Goal: Task Accomplishment & Management: Use online tool/utility

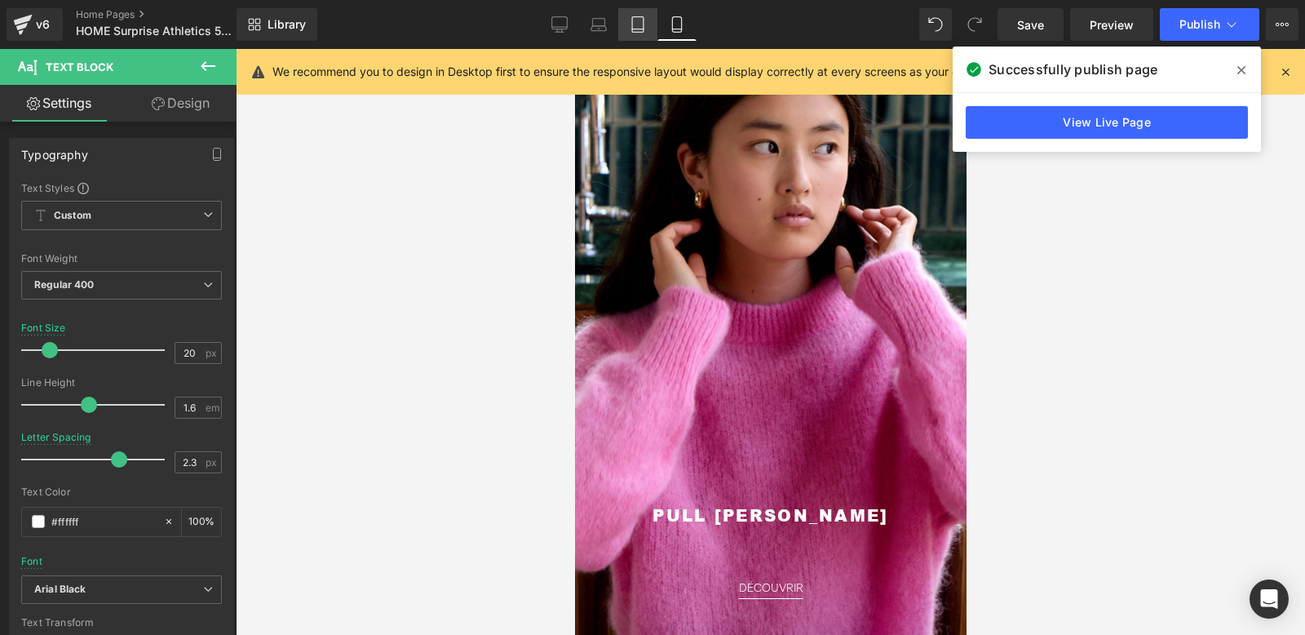
click at [636, 25] on icon at bounding box center [638, 24] width 16 height 16
type input "12"
type input "0"
type input "100"
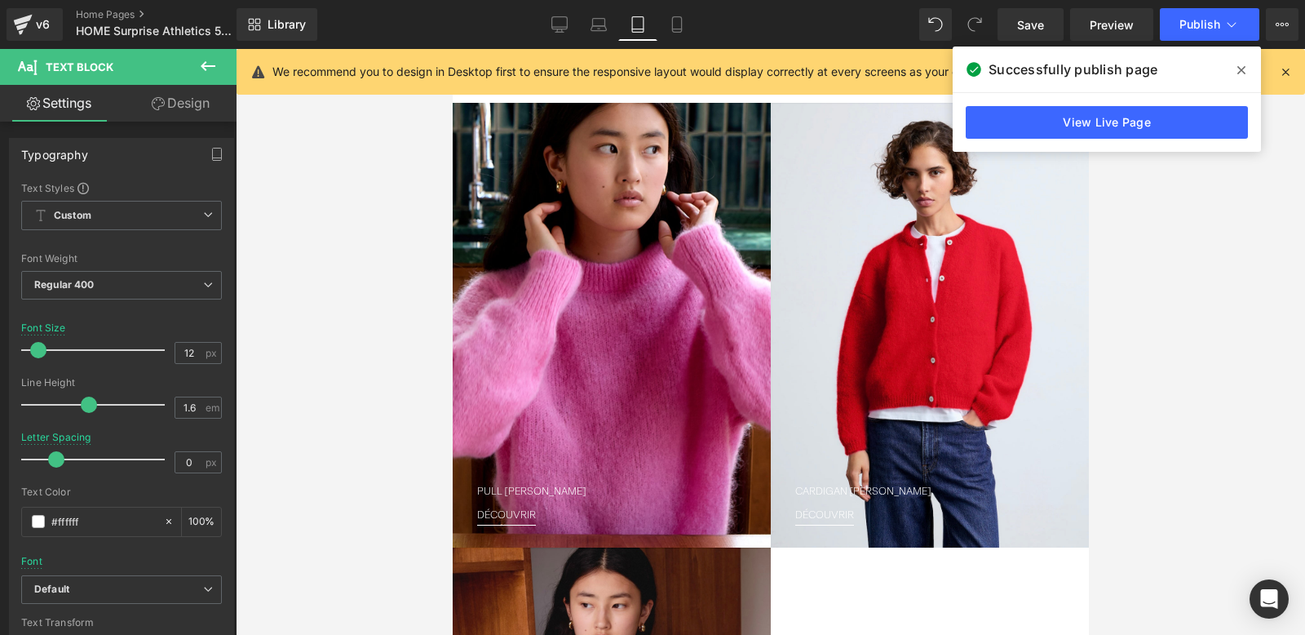
scroll to position [363, 0]
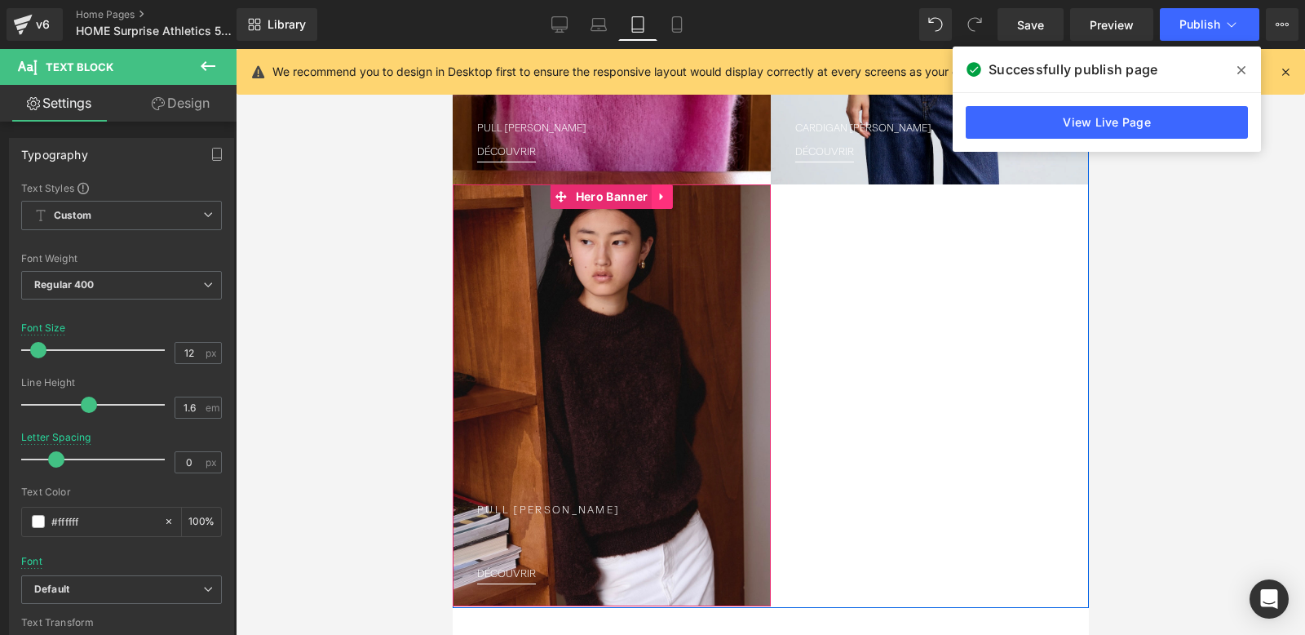
click at [661, 194] on icon at bounding box center [660, 196] width 3 height 7
click at [676, 194] on icon at bounding box center [671, 196] width 11 height 11
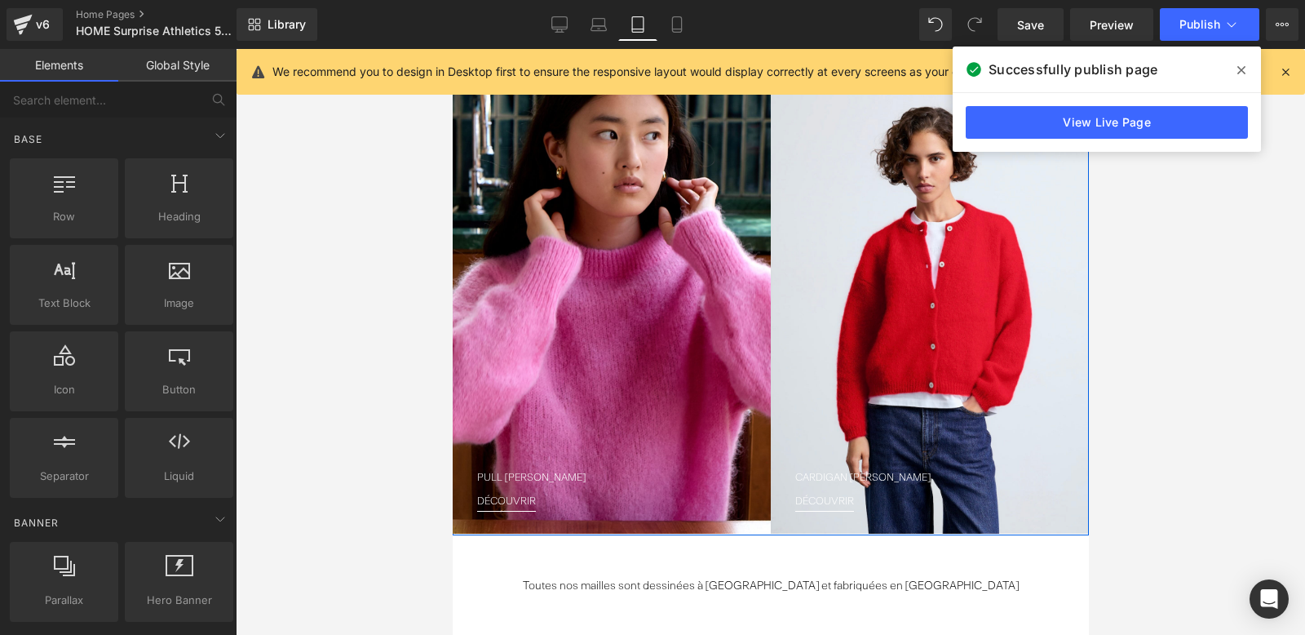
scroll to position [0, 0]
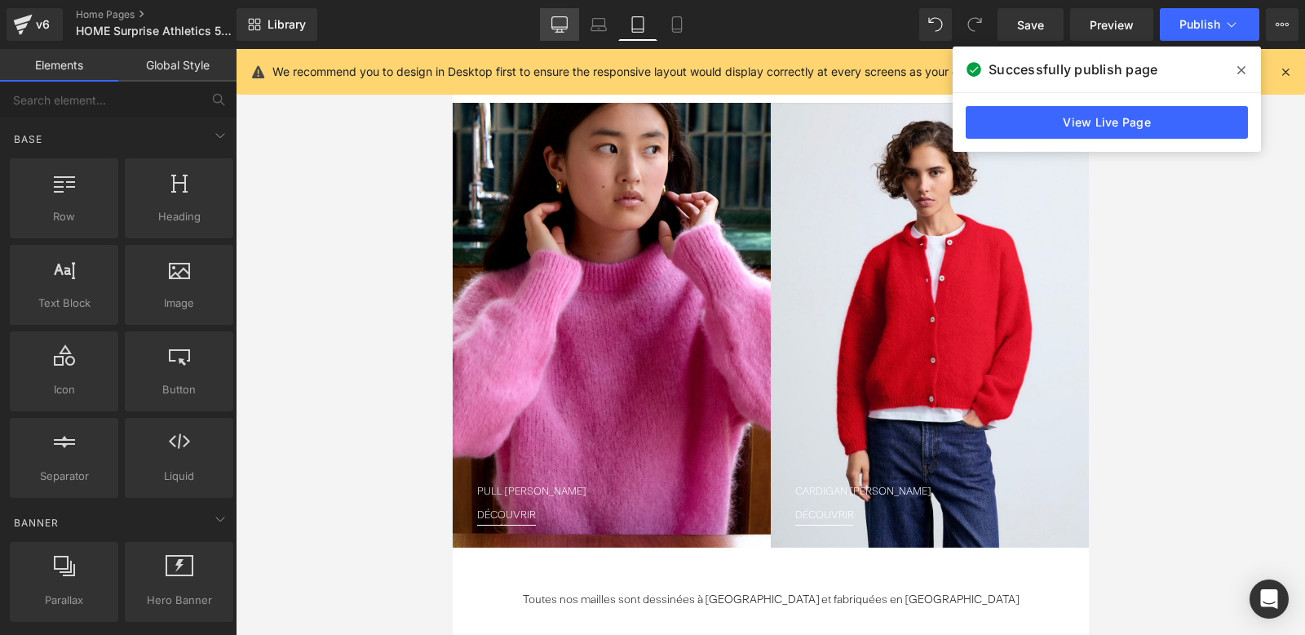
click at [571, 24] on link "Desktop" at bounding box center [559, 24] width 39 height 33
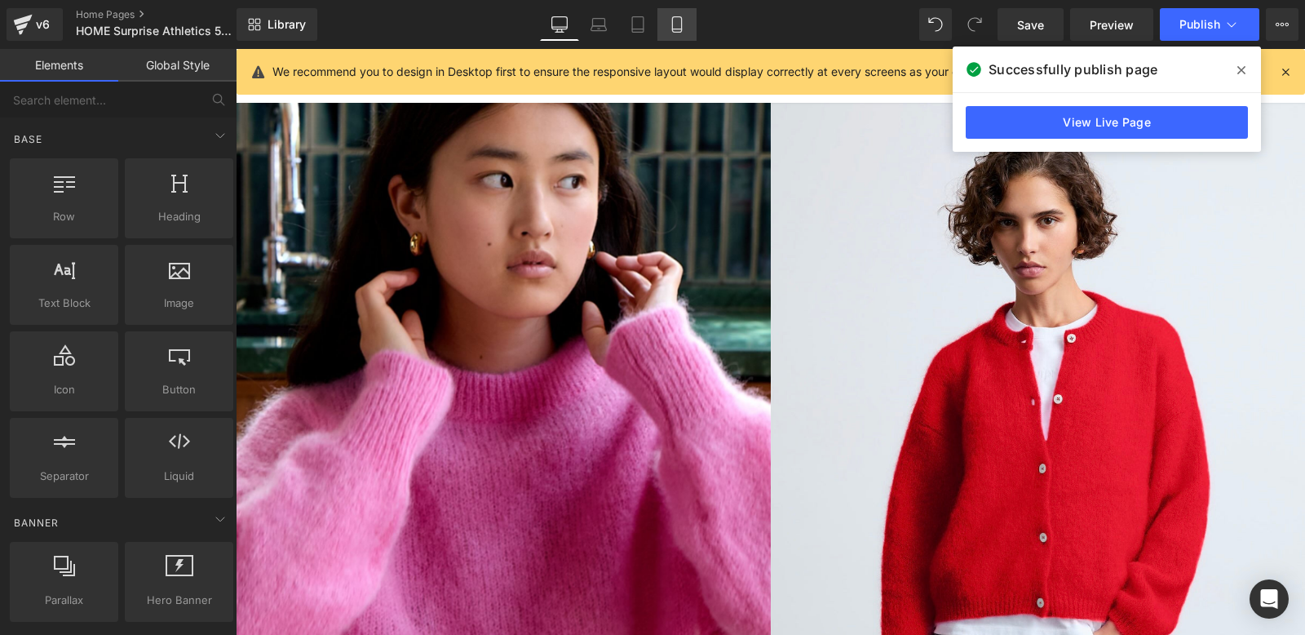
click at [680, 31] on icon at bounding box center [676, 24] width 9 height 15
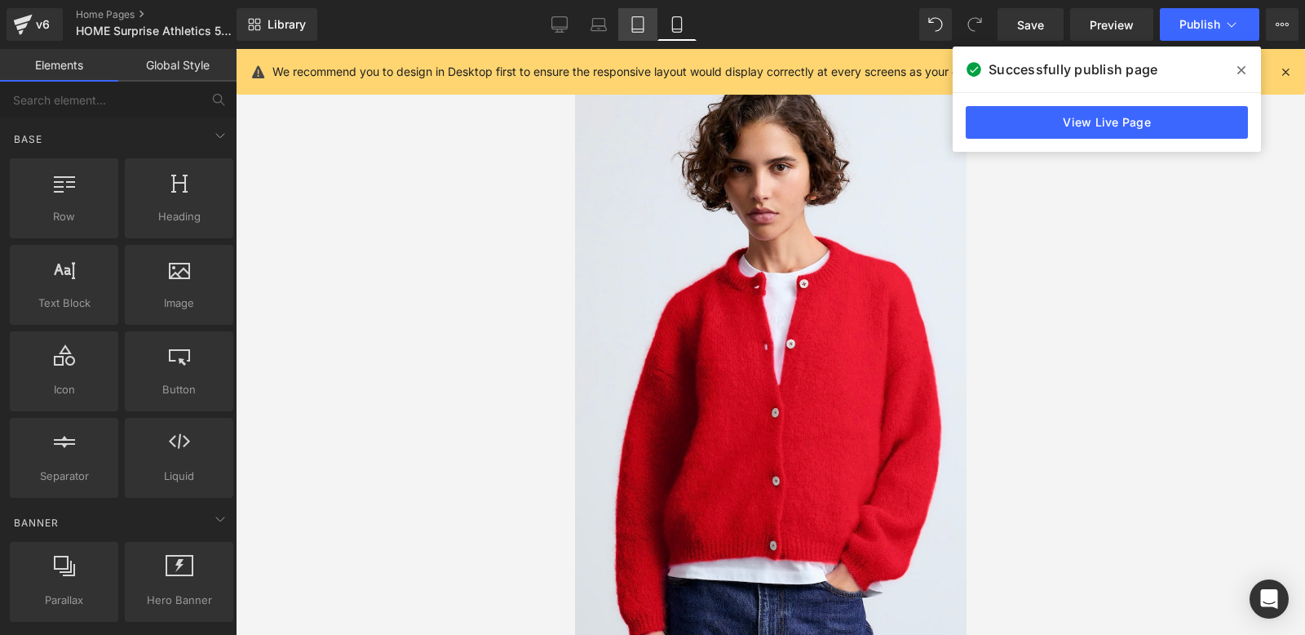
click at [636, 23] on icon at bounding box center [638, 24] width 16 height 16
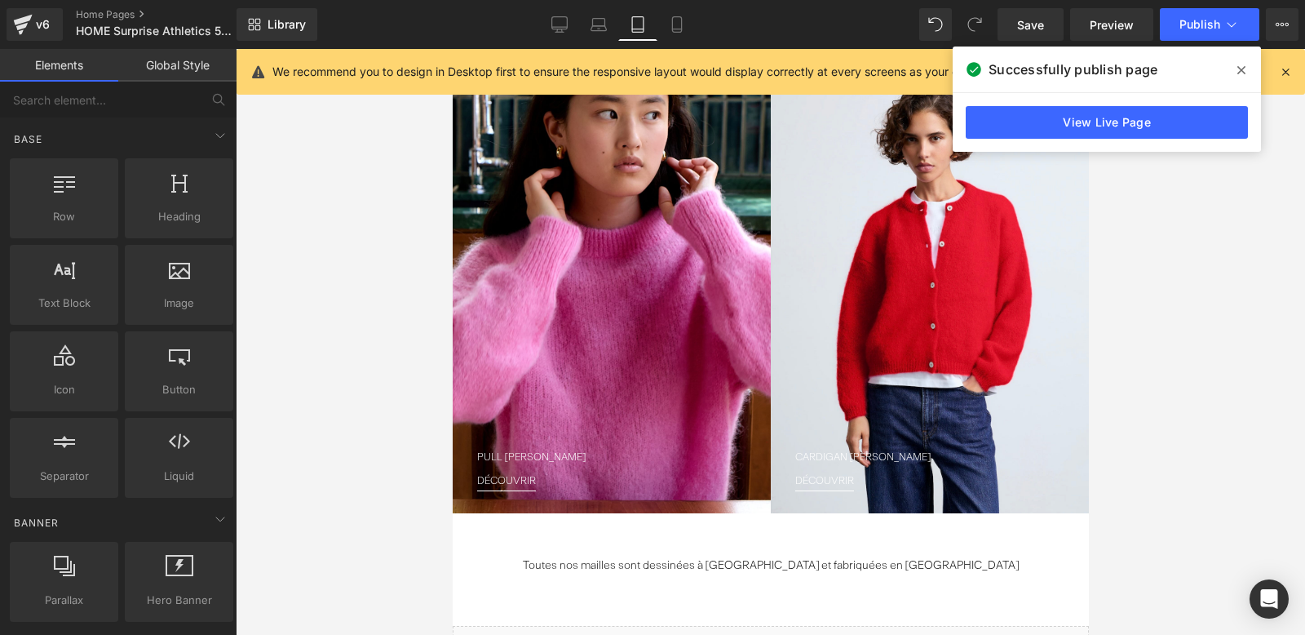
scroll to position [53, 0]
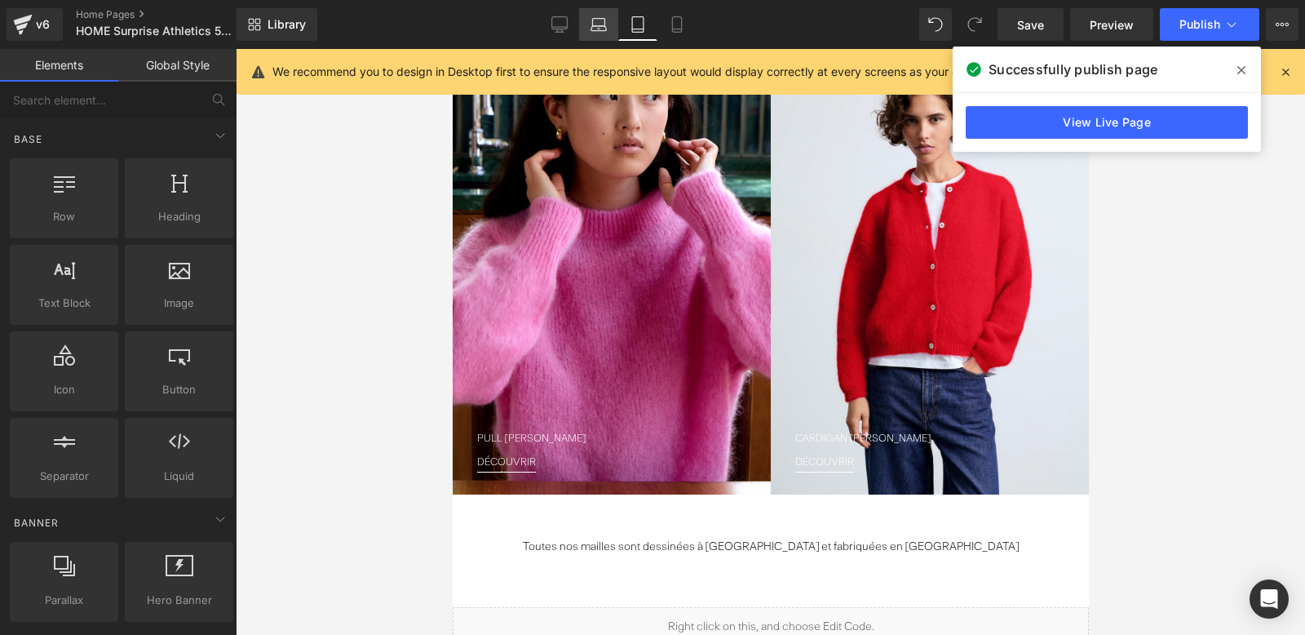
click at [601, 23] on icon at bounding box center [599, 24] width 16 height 16
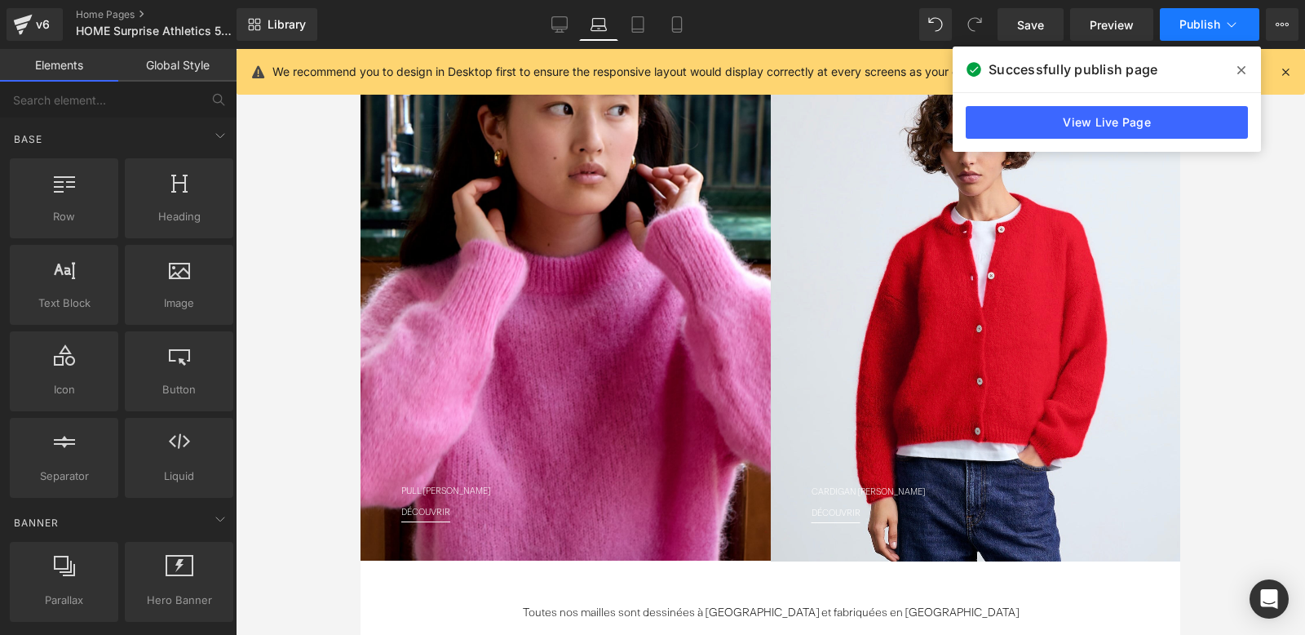
click at [1206, 24] on span "Publish" at bounding box center [1199, 24] width 41 height 13
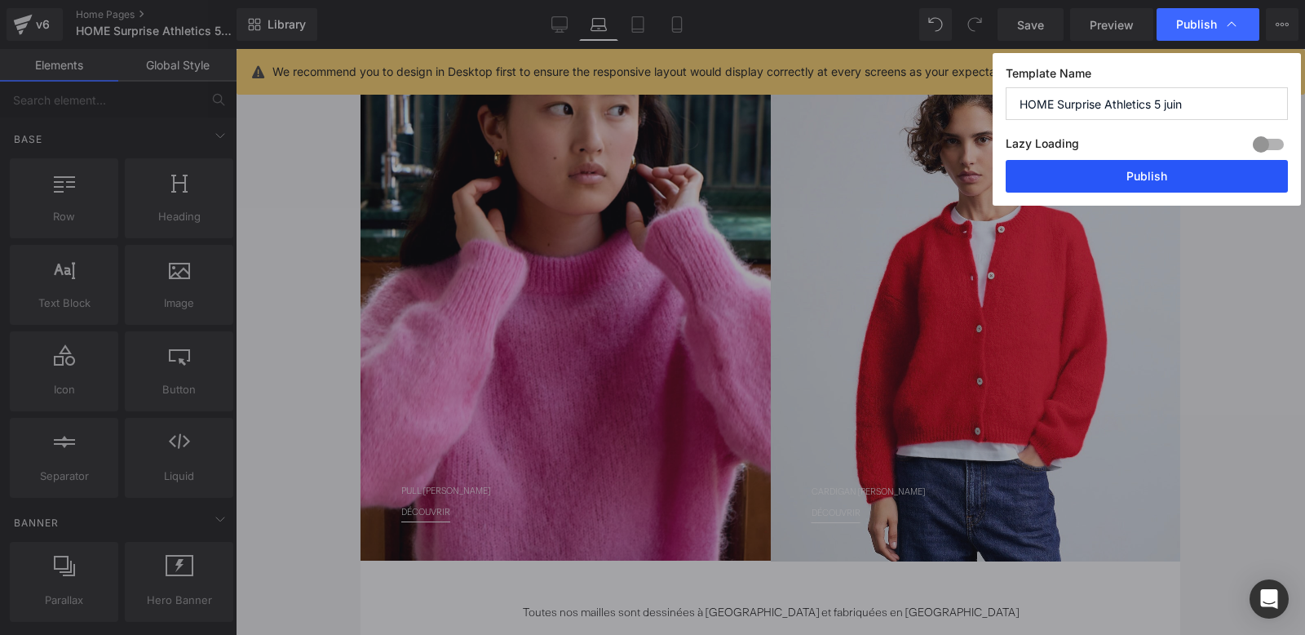
click at [1125, 176] on button "Publish" at bounding box center [1147, 176] width 282 height 33
